Goal: Check status: Check status

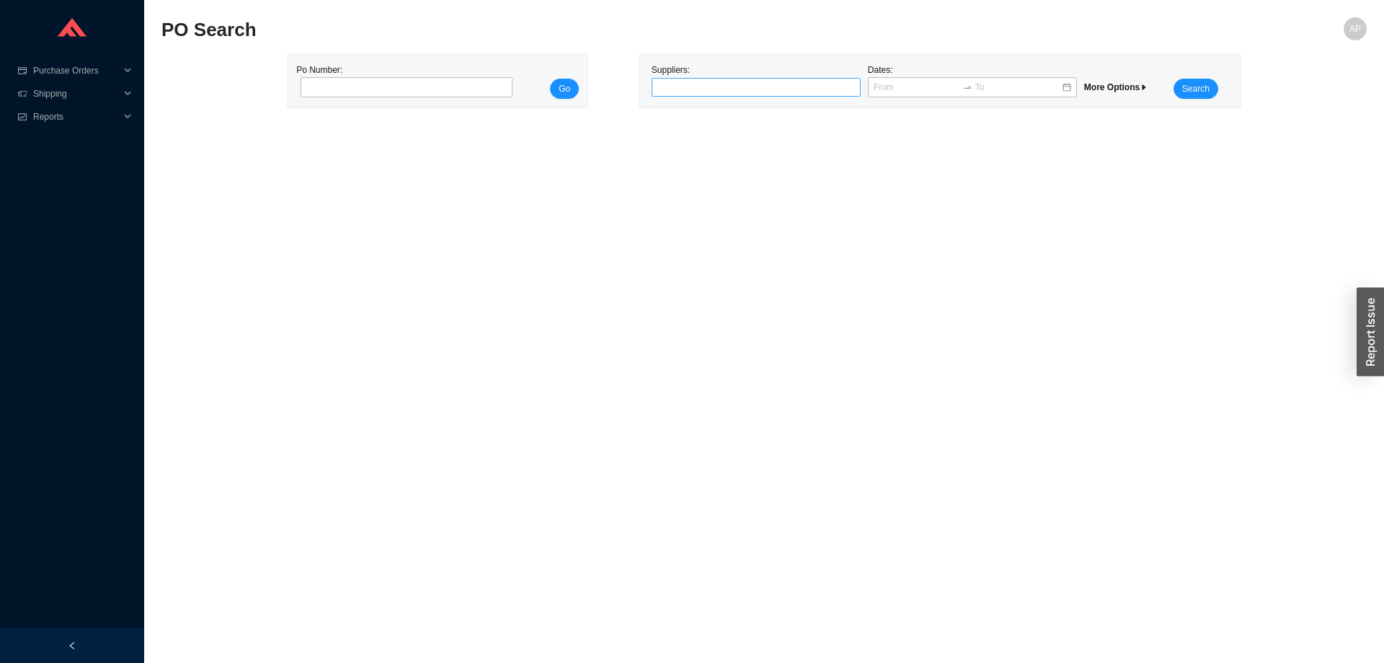
click at [692, 89] on div at bounding box center [750, 87] width 191 height 14
type input "hastings"
click at [665, 114] on div "Hastings" at bounding box center [757, 112] width 198 height 13
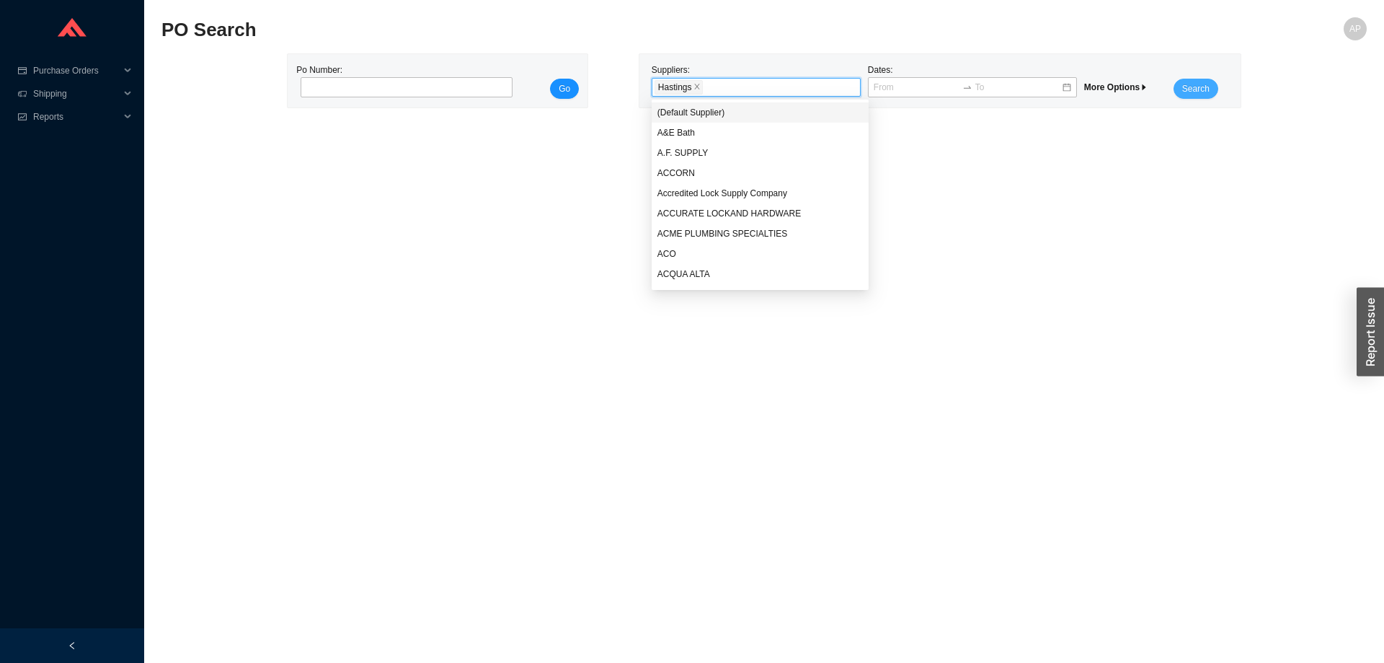
click at [1185, 87] on span "Search" at bounding box center [1195, 88] width 27 height 14
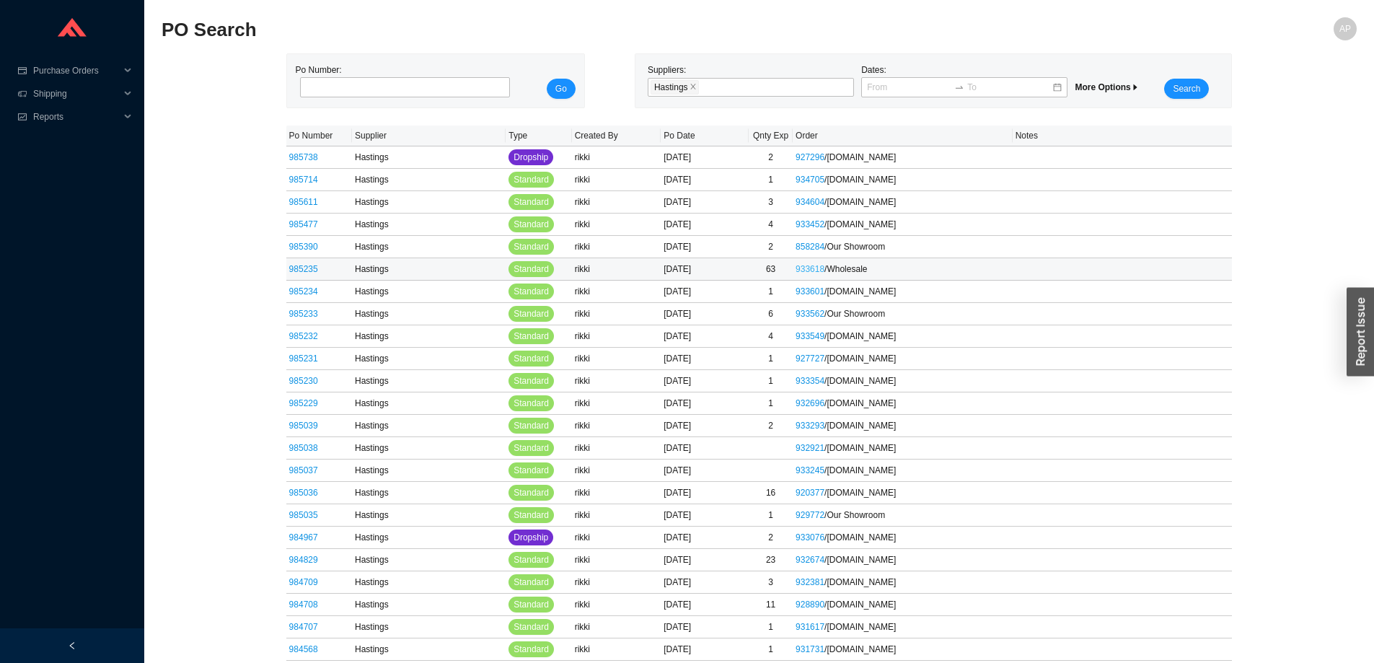
click at [820, 271] on link "933618" at bounding box center [809, 269] width 29 height 10
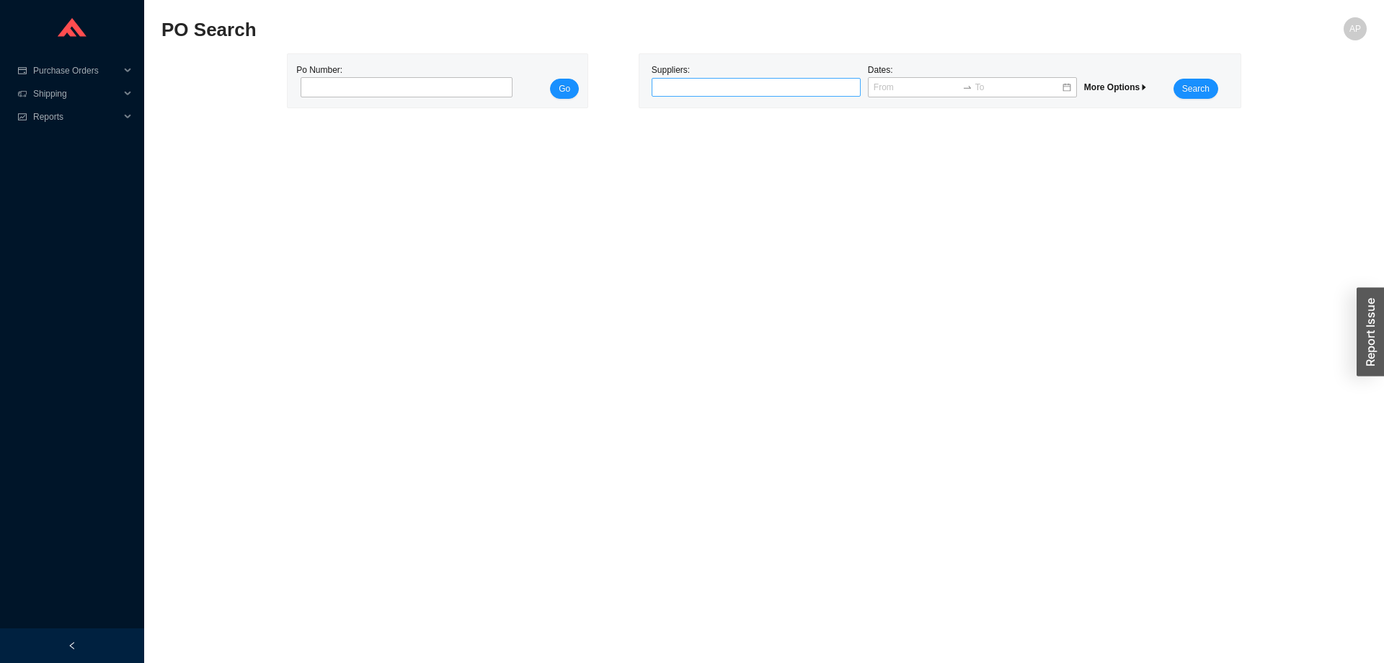
click at [716, 91] on div at bounding box center [750, 87] width 191 height 14
type input "[PERSON_NAME] bath"
click at [712, 87] on div "[PERSON_NAME] bath" at bounding box center [750, 87] width 191 height 14
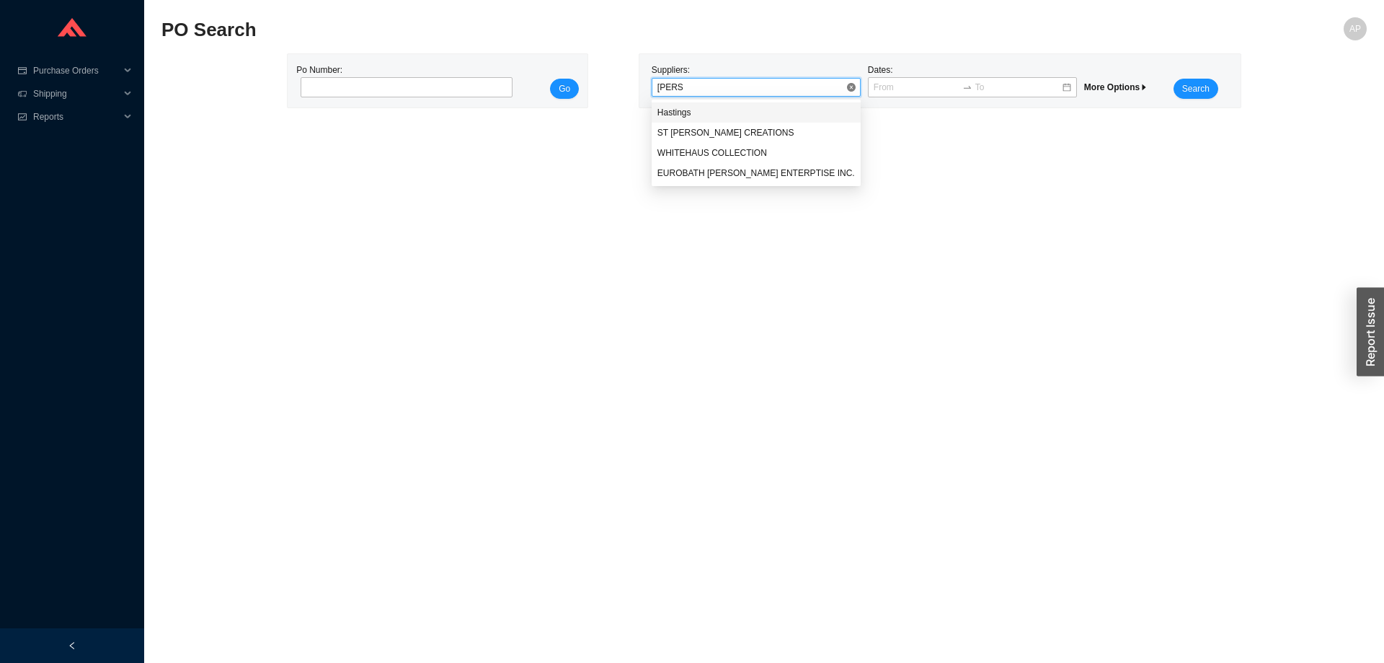
type input "[PERSON_NAME]"
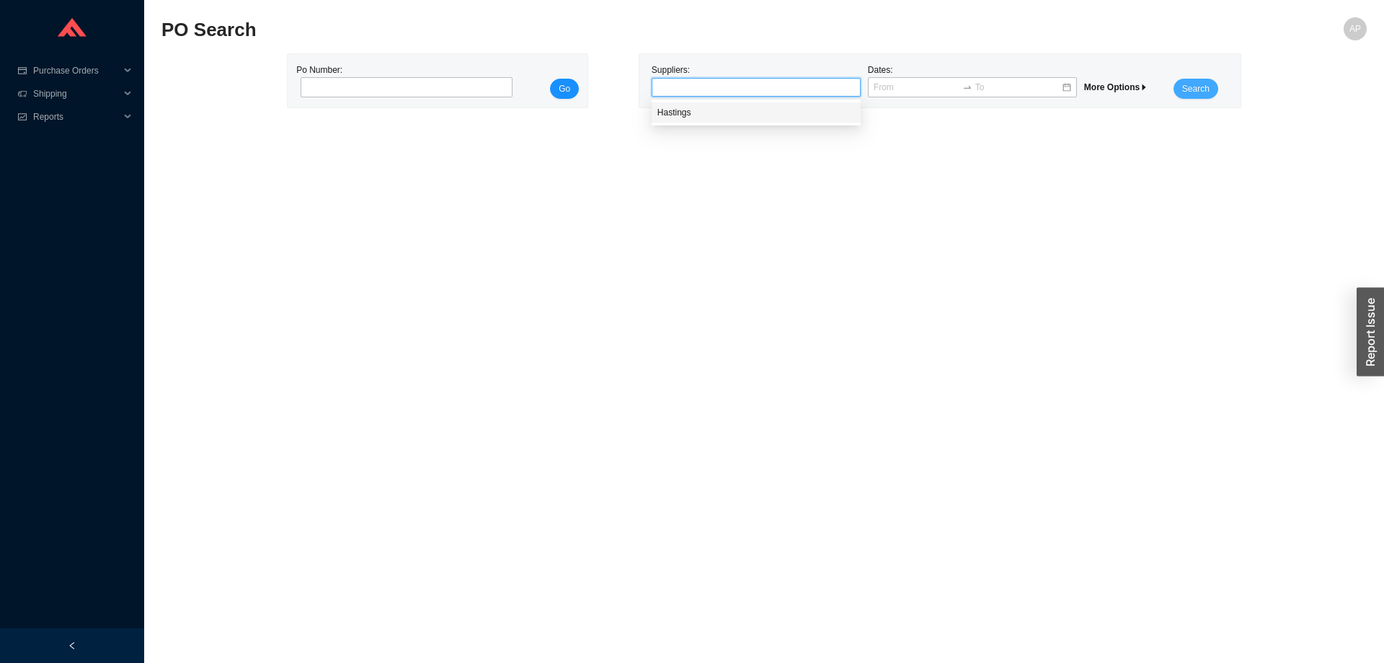
click at [1197, 88] on span "Search" at bounding box center [1195, 88] width 27 height 14
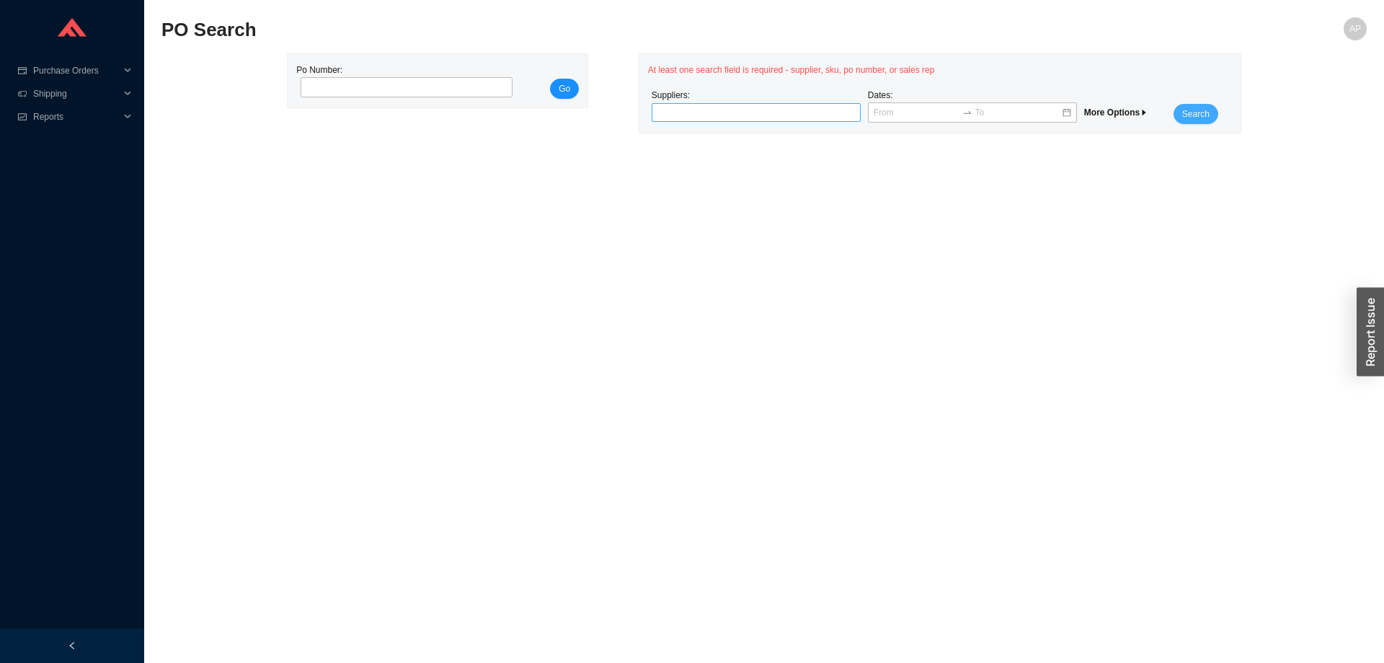
click at [815, 110] on div at bounding box center [750, 112] width 191 height 14
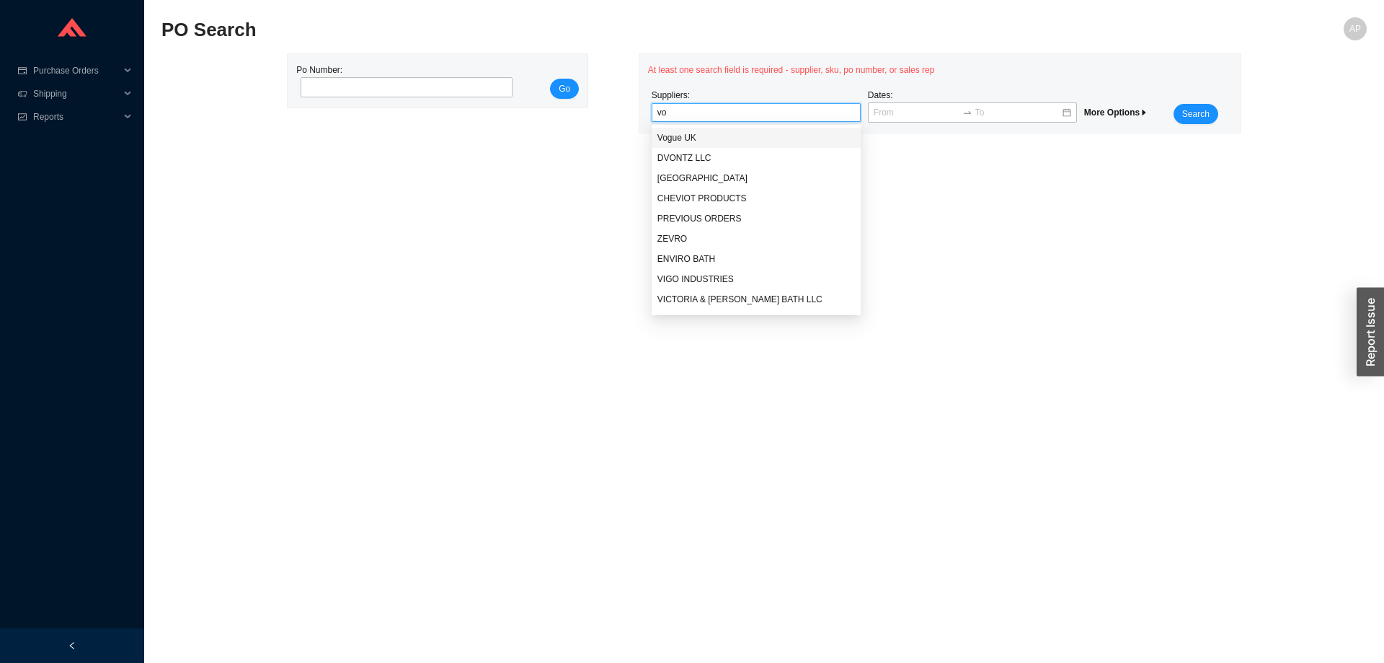
type input "v"
type input "has"
click at [688, 136] on div "Hastings" at bounding box center [757, 137] width 198 height 13
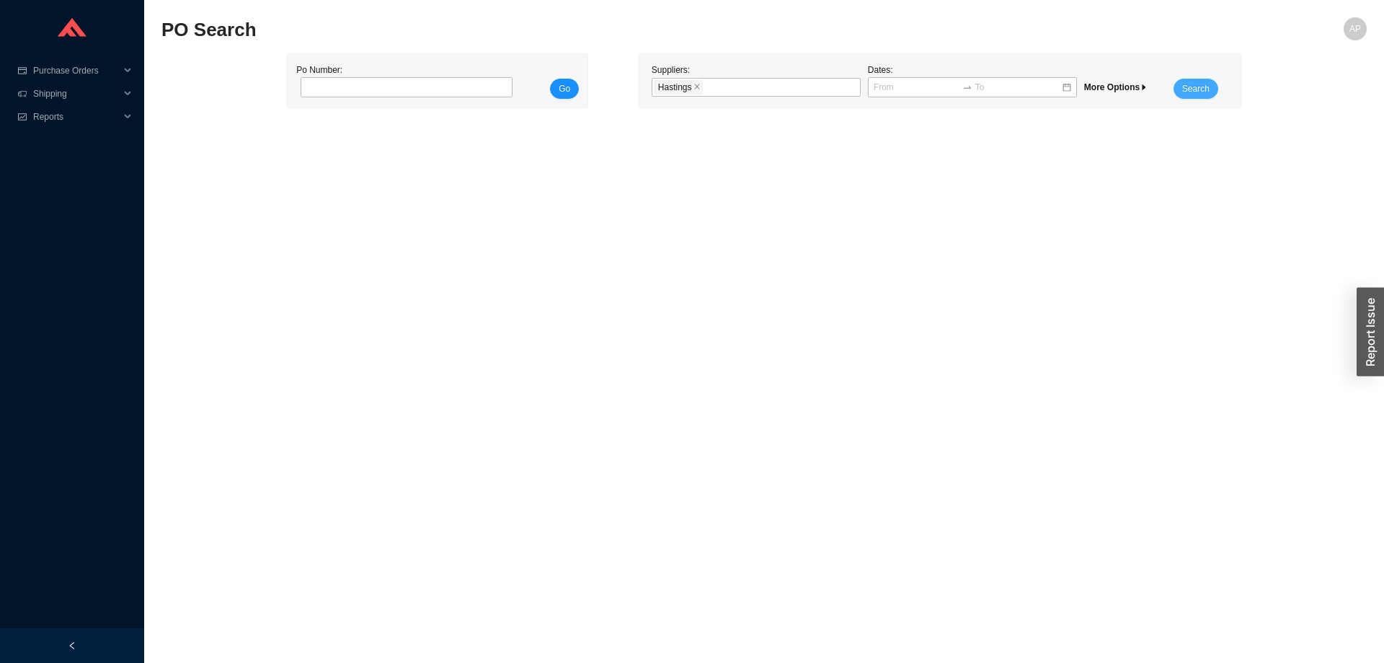
click at [1203, 91] on span "Search" at bounding box center [1195, 88] width 27 height 14
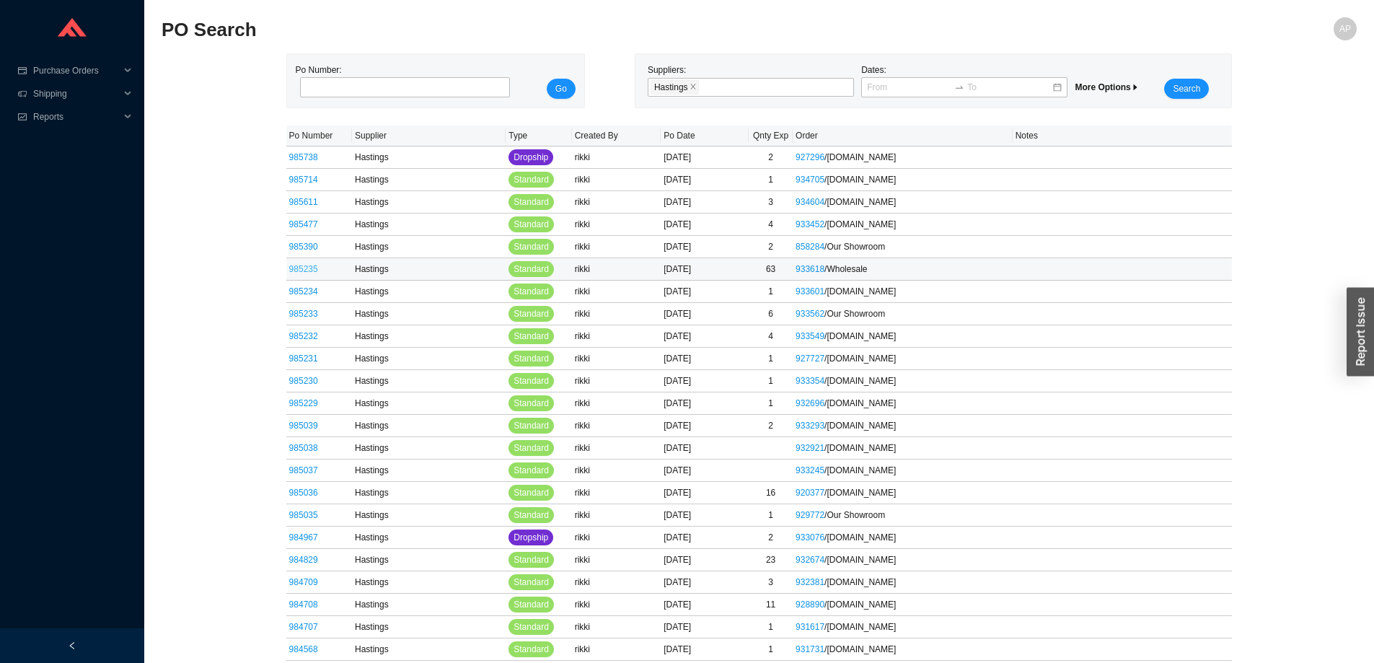
click at [304, 268] on link "985235" at bounding box center [303, 269] width 29 height 10
click at [311, 272] on link "985235" at bounding box center [303, 269] width 29 height 10
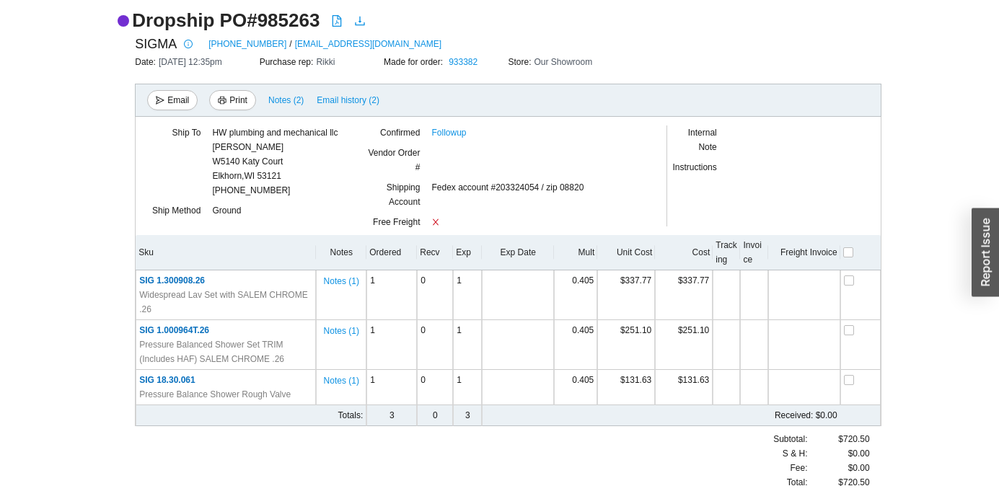
scroll to position [120, 0]
